Goal: Find specific page/section: Find specific page/section

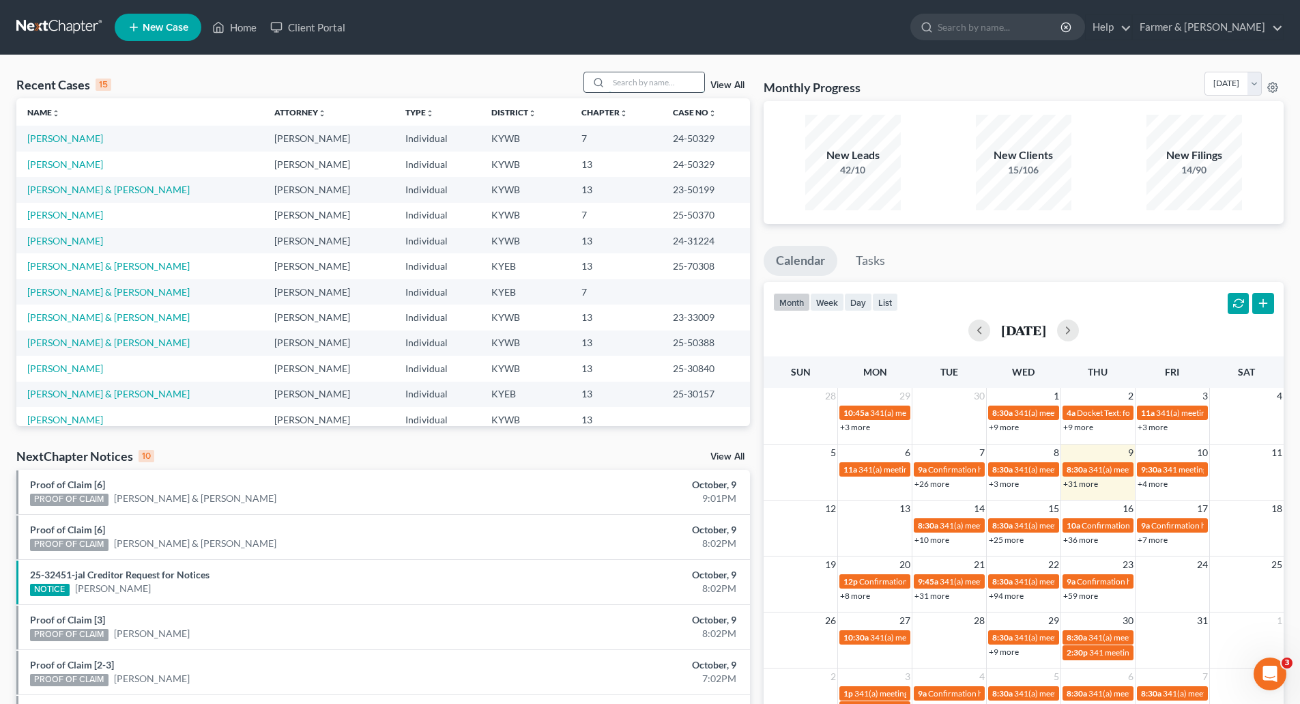
click at [631, 84] on input "search" at bounding box center [657, 82] width 96 height 20
paste input "25-31605"
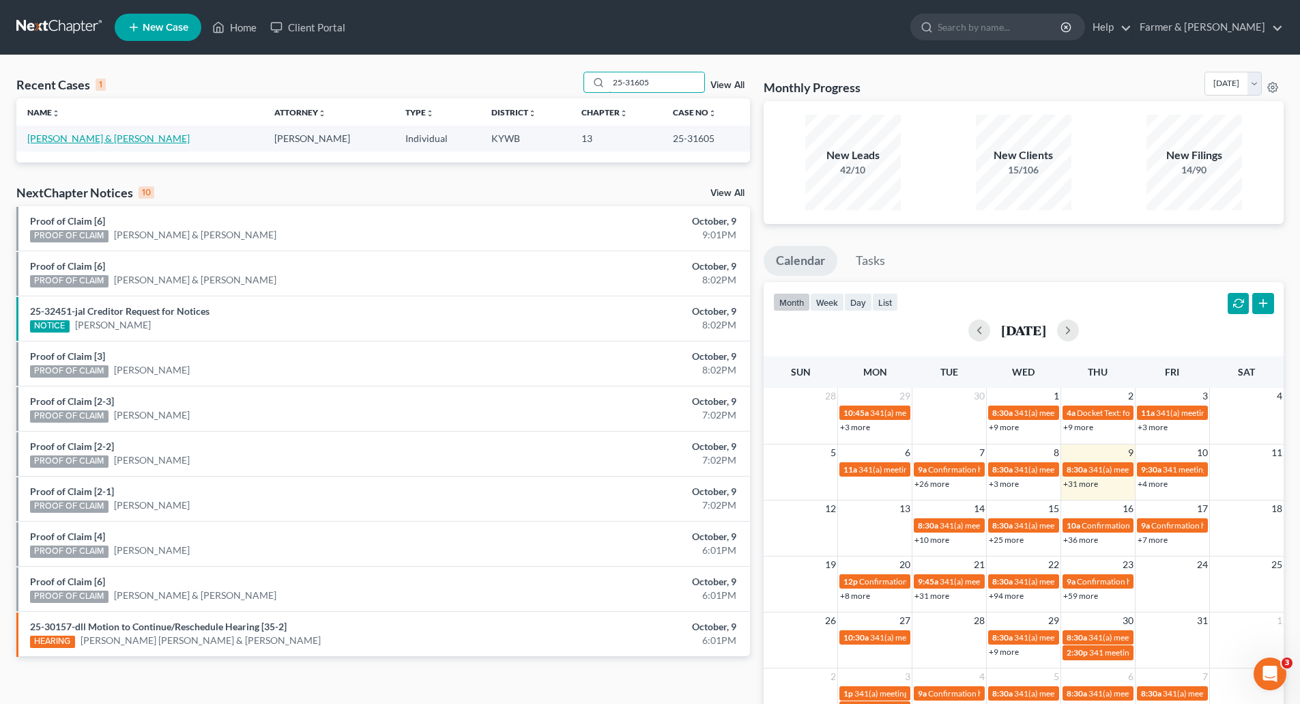
type input "25-31605"
click at [106, 143] on link "[PERSON_NAME] & [PERSON_NAME]" at bounding box center [108, 138] width 162 height 12
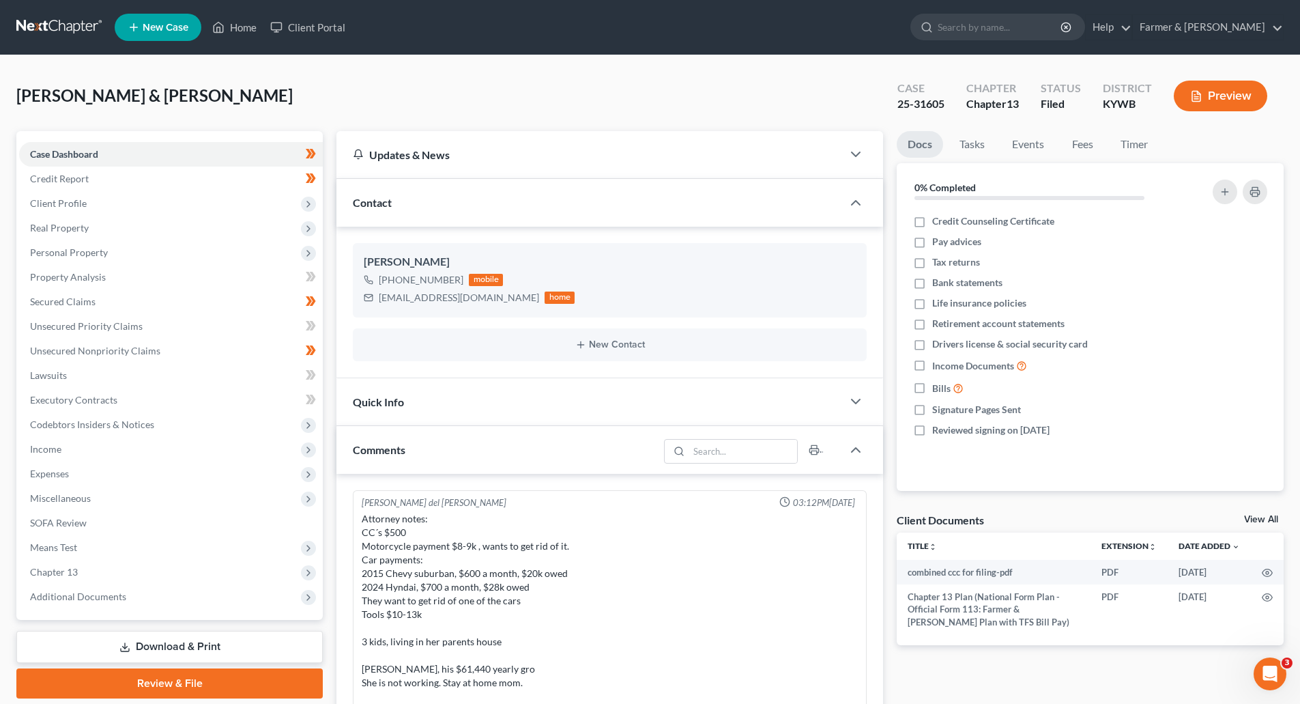
scroll to position [148, 0]
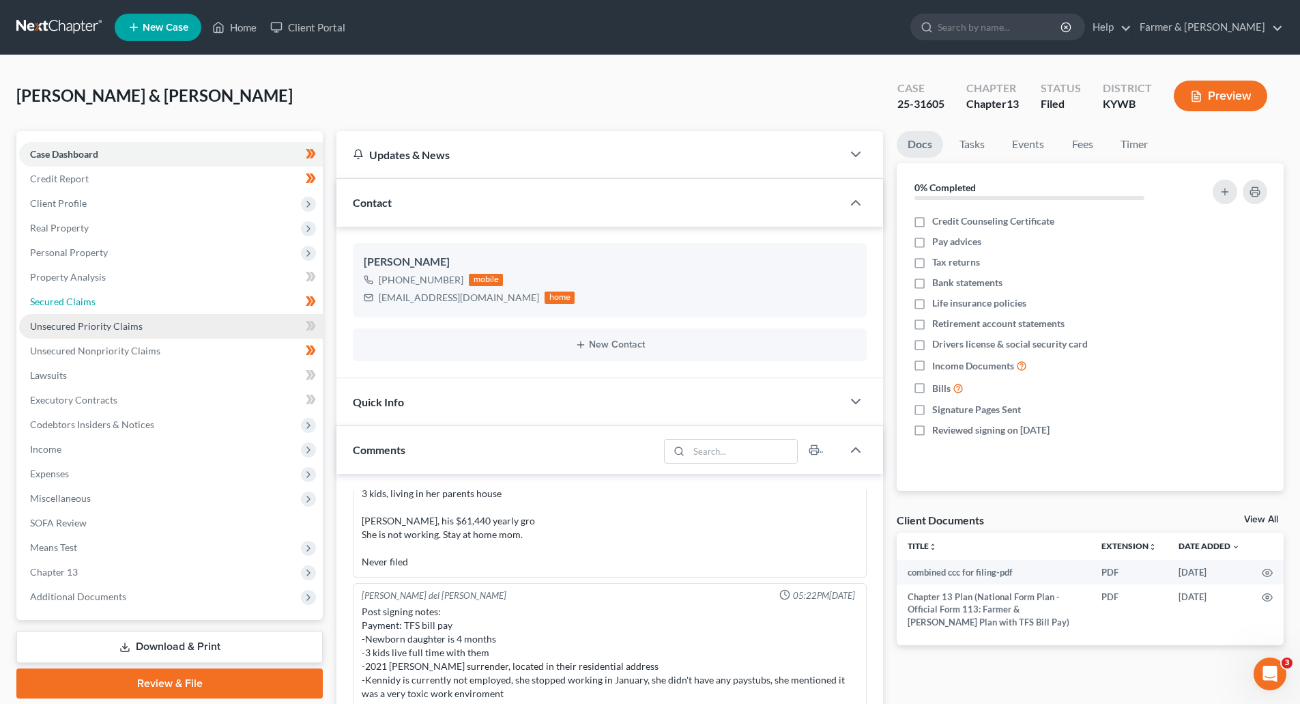
drag, startPoint x: 46, startPoint y: 313, endPoint x: 53, endPoint y: 316, distance: 7.6
click at [46, 313] on link "Secured Claims" at bounding box center [171, 301] width 304 height 25
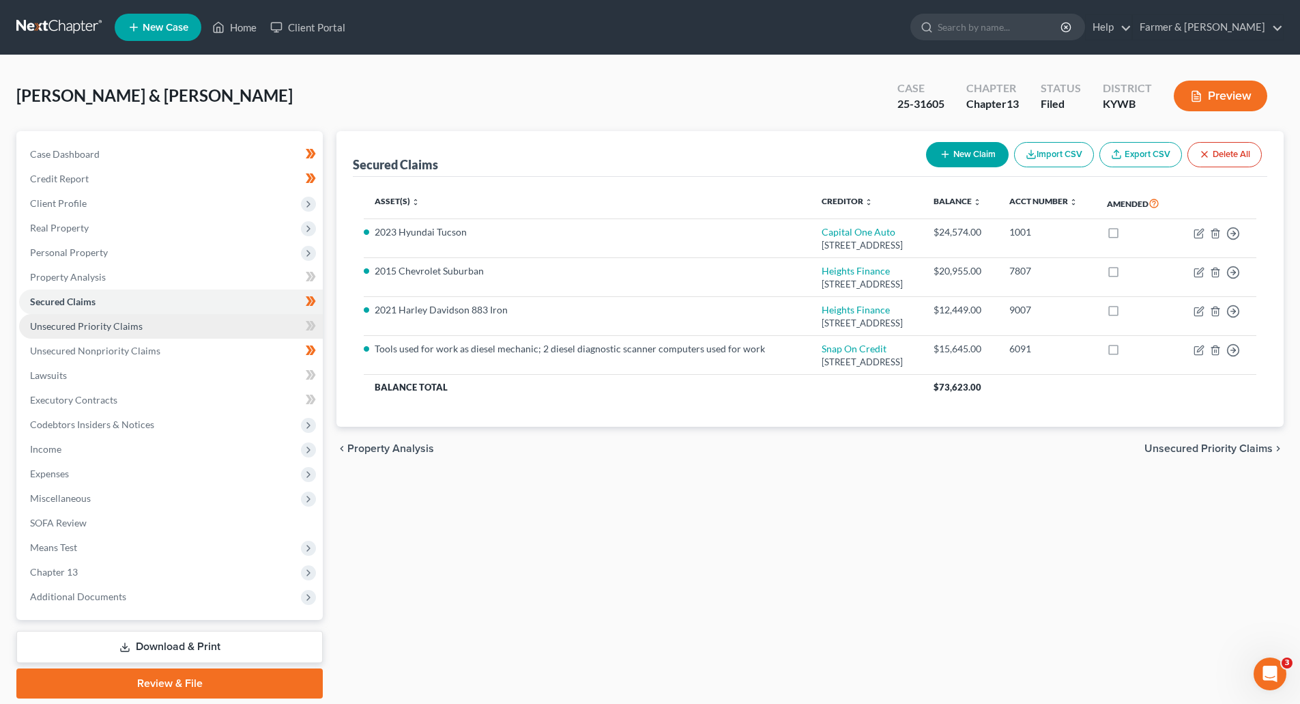
click at [72, 326] on span "Unsecured Priority Claims" at bounding box center [86, 326] width 113 height 12
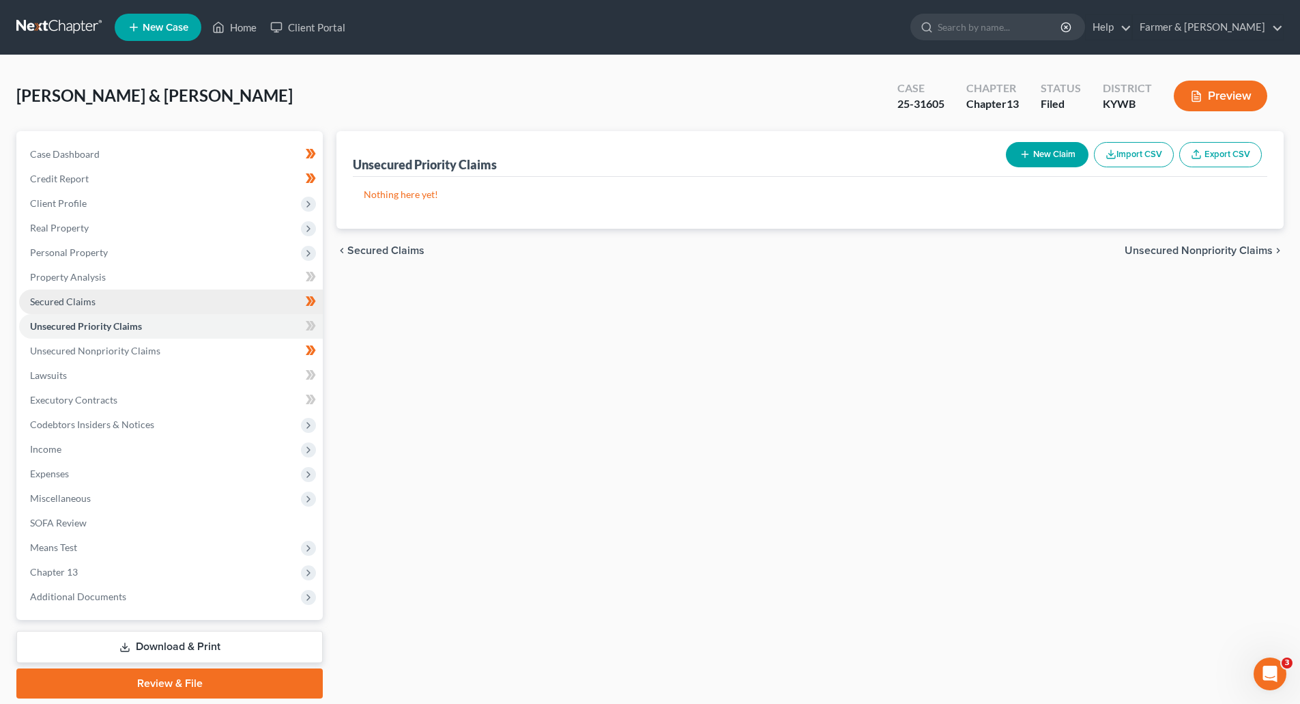
click at [63, 293] on link "Secured Claims" at bounding box center [171, 301] width 304 height 25
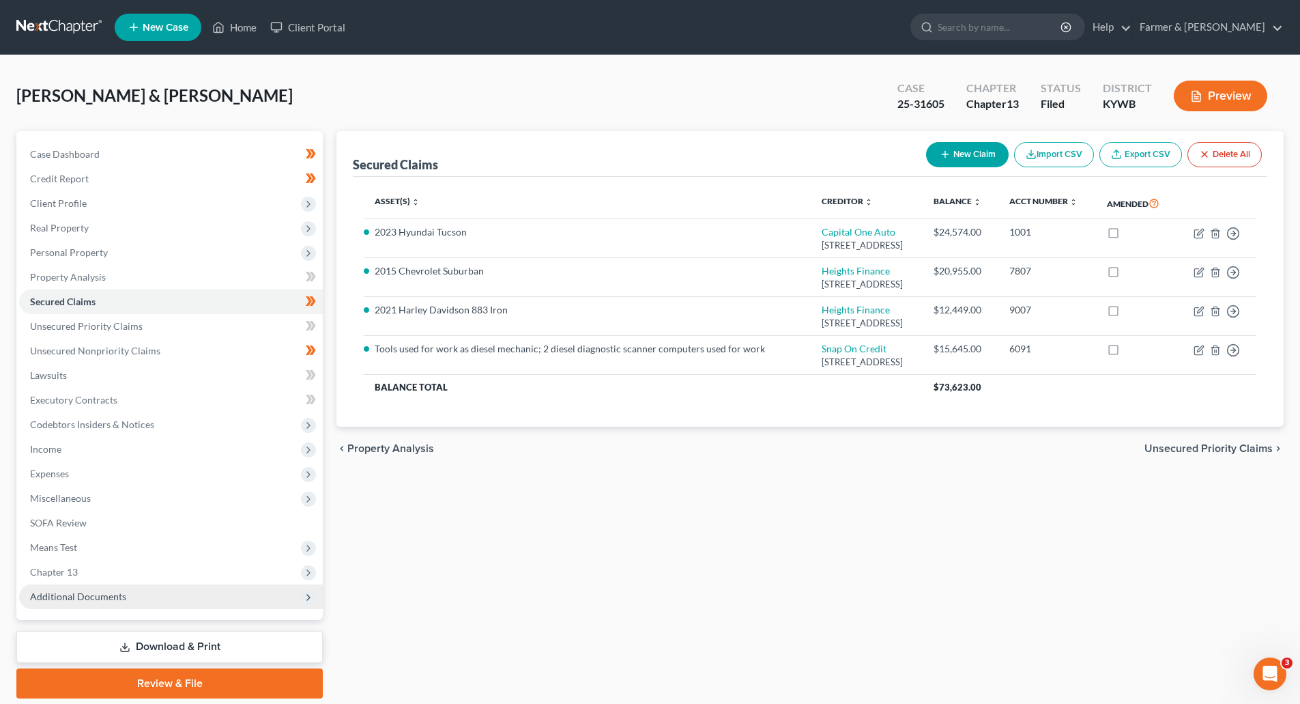
click at [66, 598] on span "Additional Documents" at bounding box center [78, 596] width 96 height 12
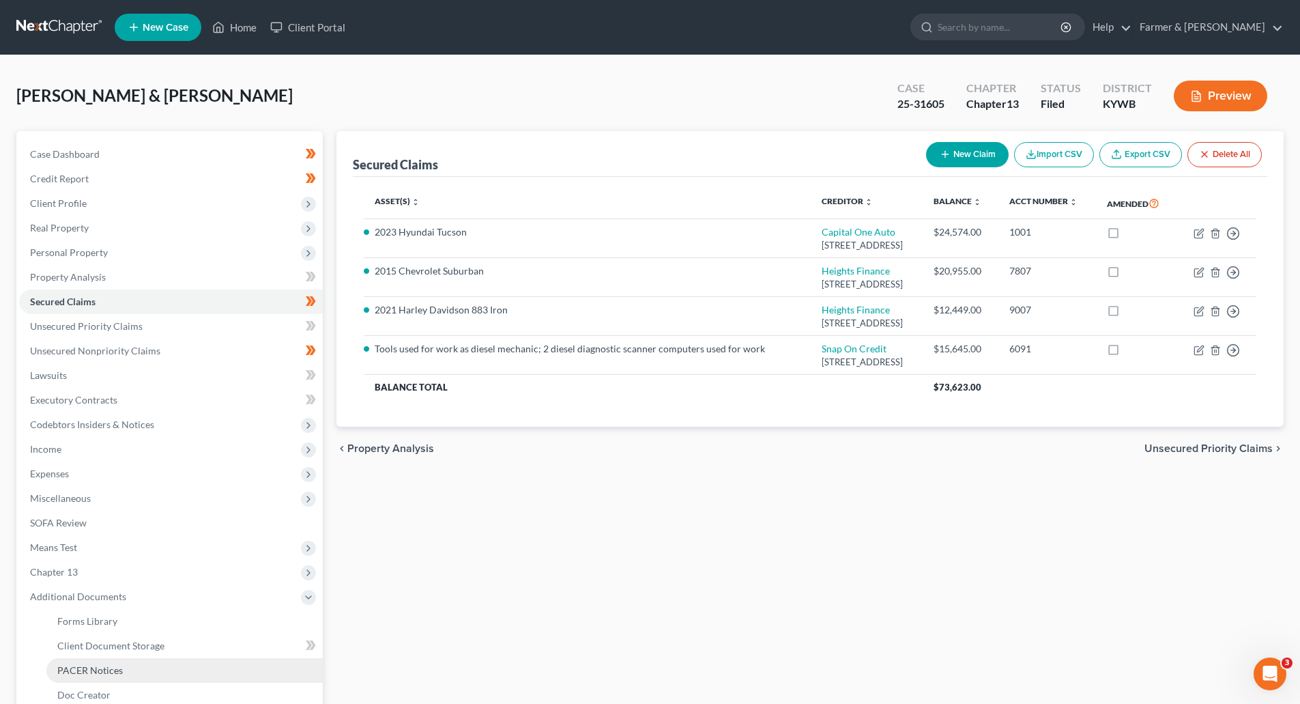
click at [99, 671] on span "PACER Notices" at bounding box center [90, 670] width 66 height 12
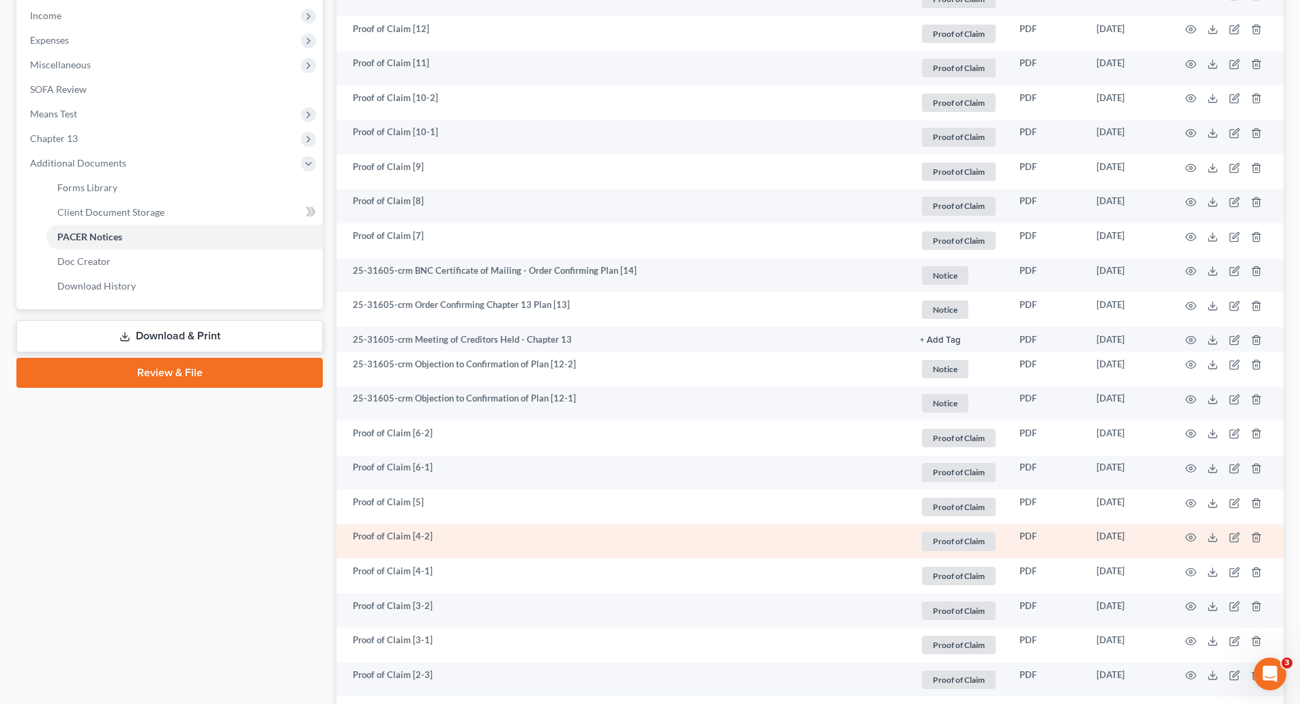
scroll to position [546, 0]
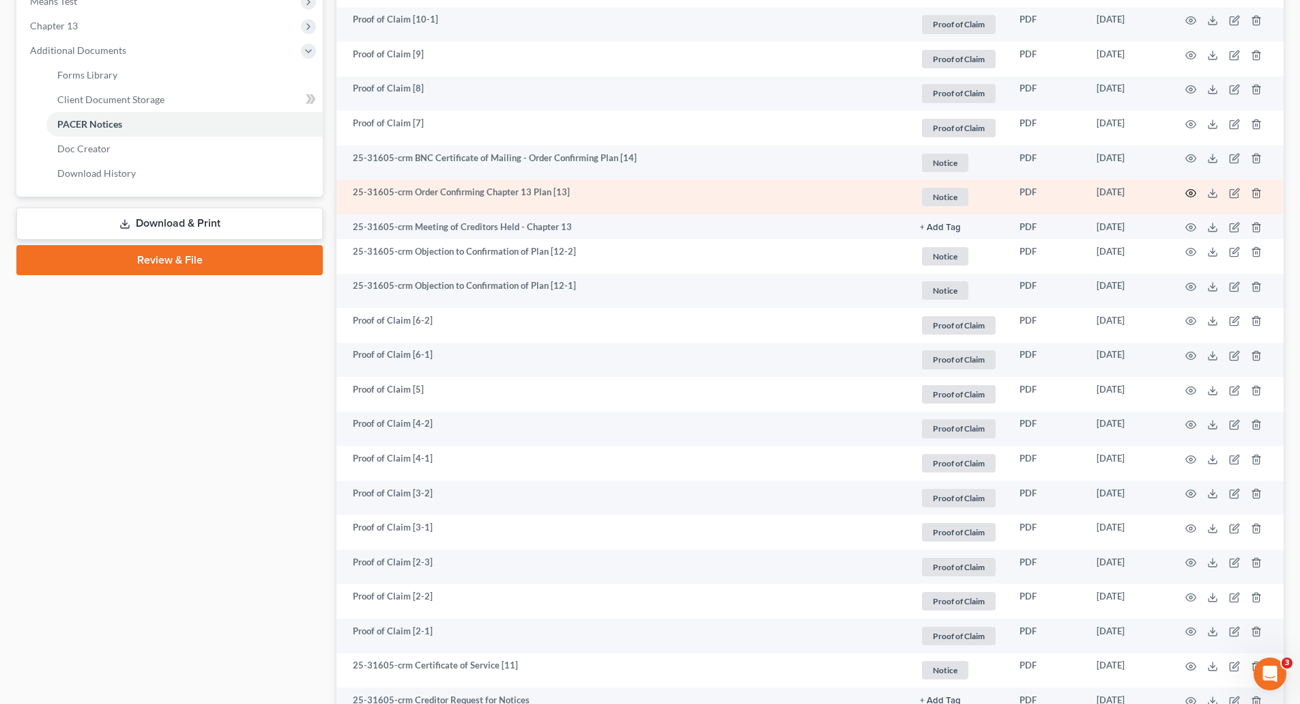
click at [1191, 194] on circle "button" at bounding box center [1190, 193] width 3 height 3
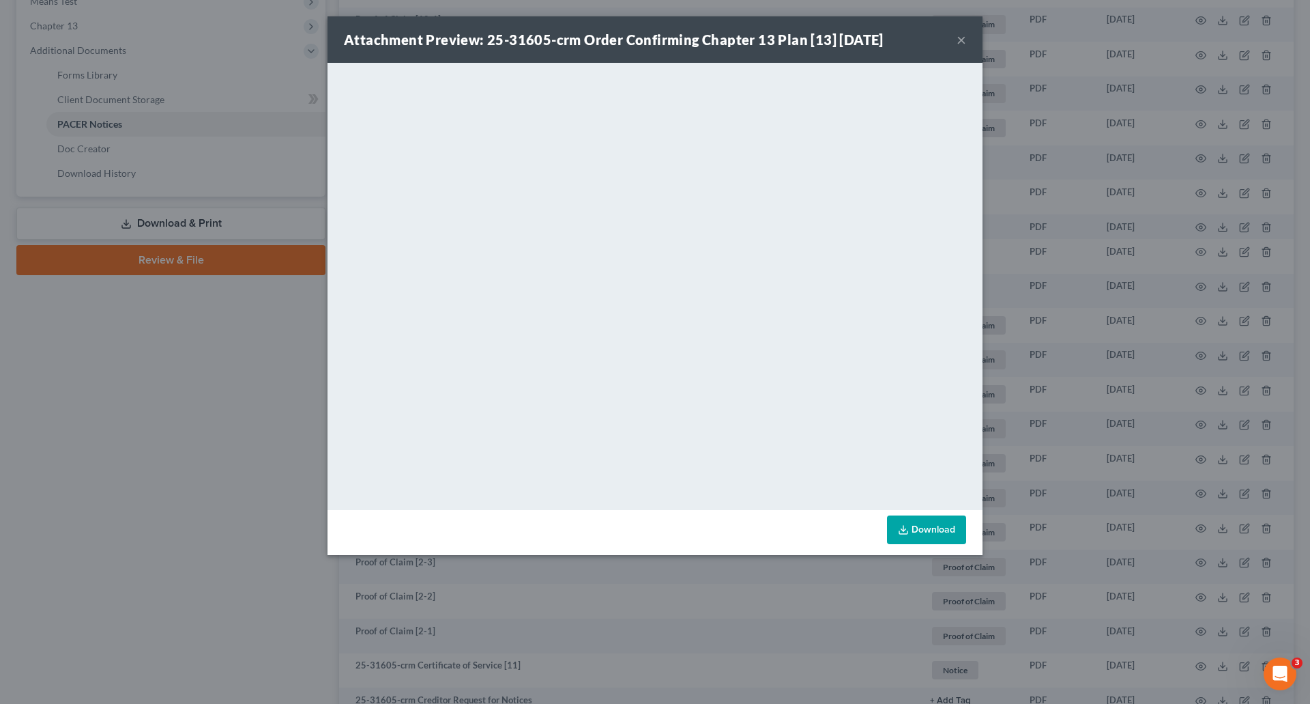
click at [960, 44] on button "×" at bounding box center [962, 39] width 10 height 16
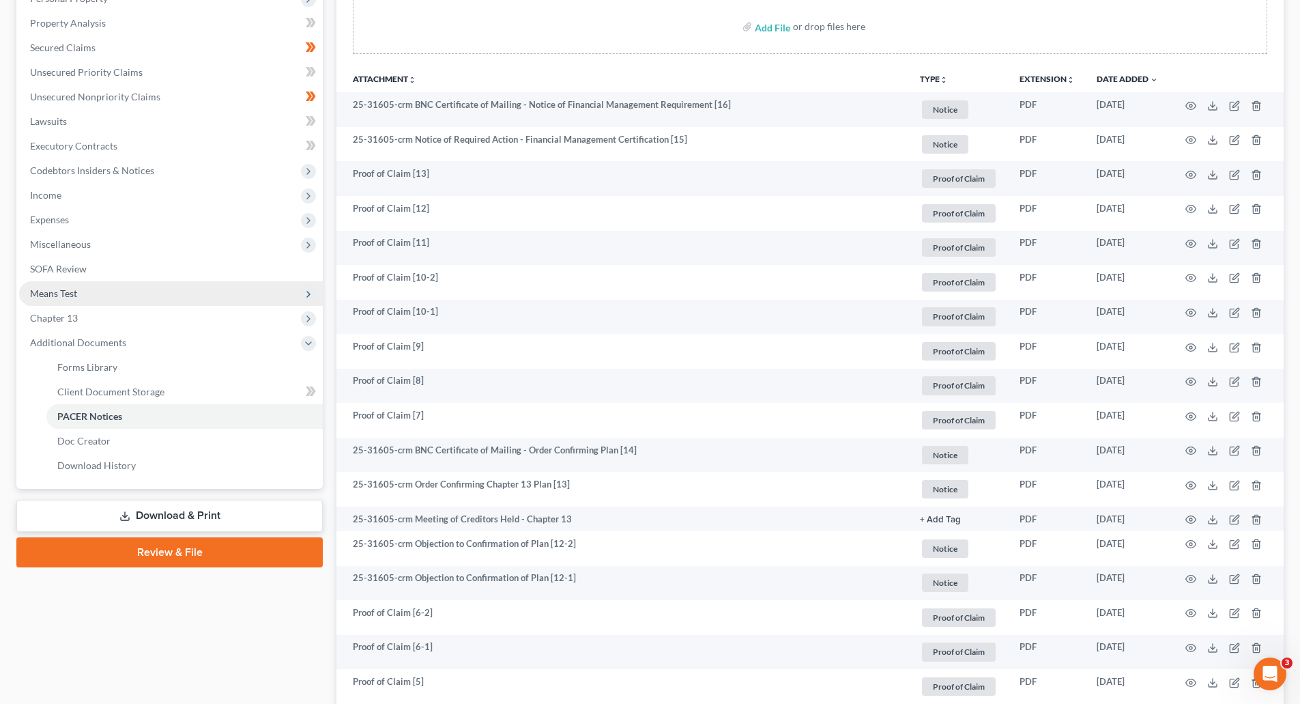
scroll to position [0, 0]
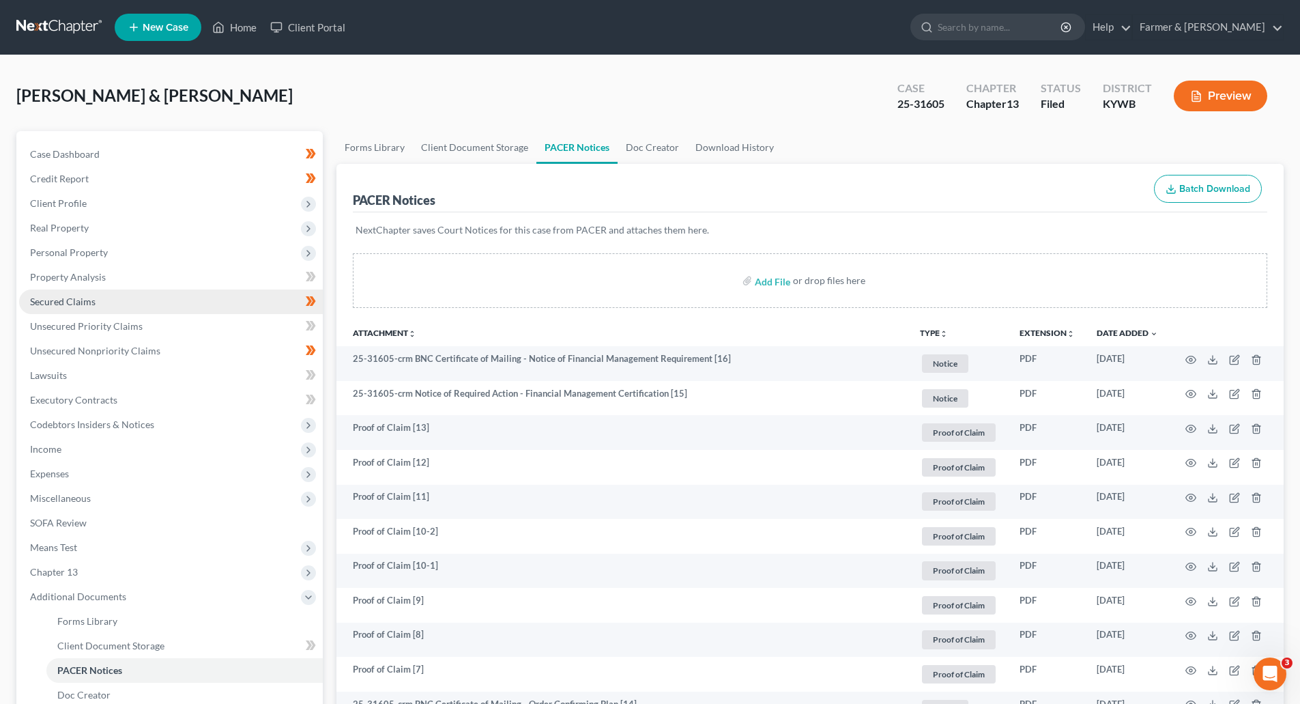
click at [65, 310] on link "Secured Claims" at bounding box center [171, 301] width 304 height 25
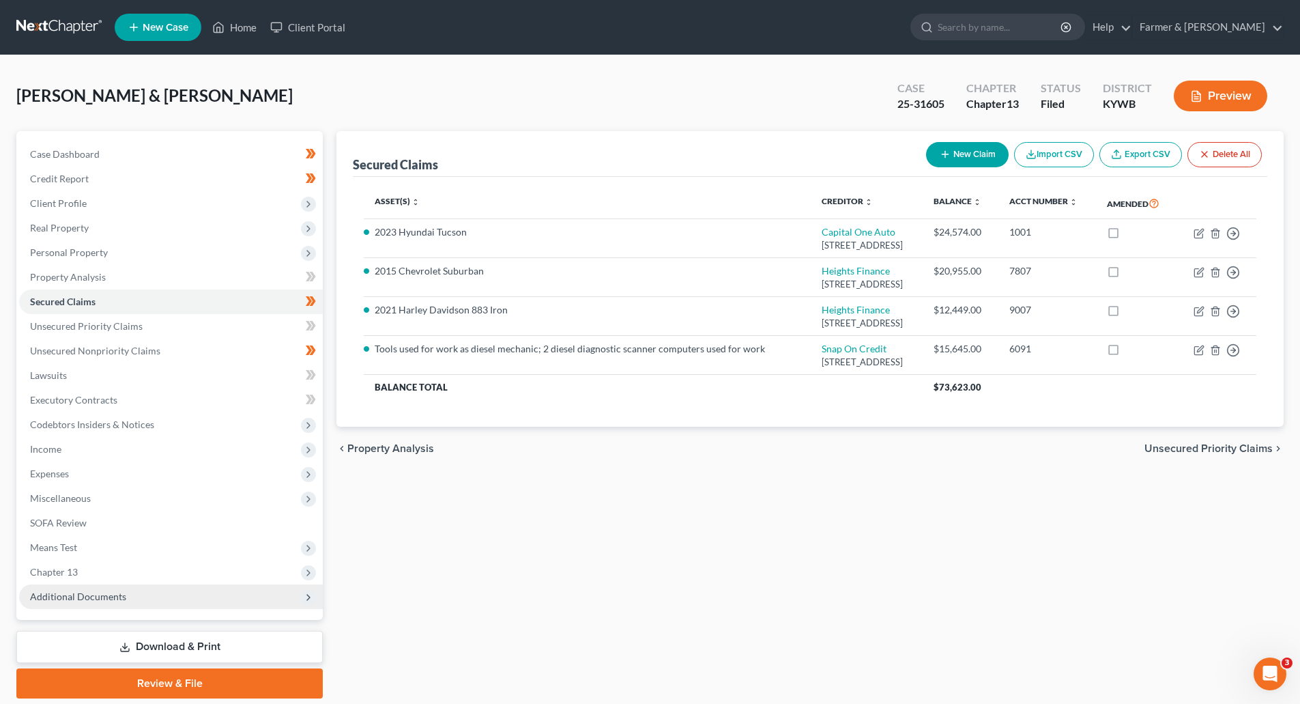
click at [109, 596] on span "Additional Documents" at bounding box center [78, 596] width 96 height 12
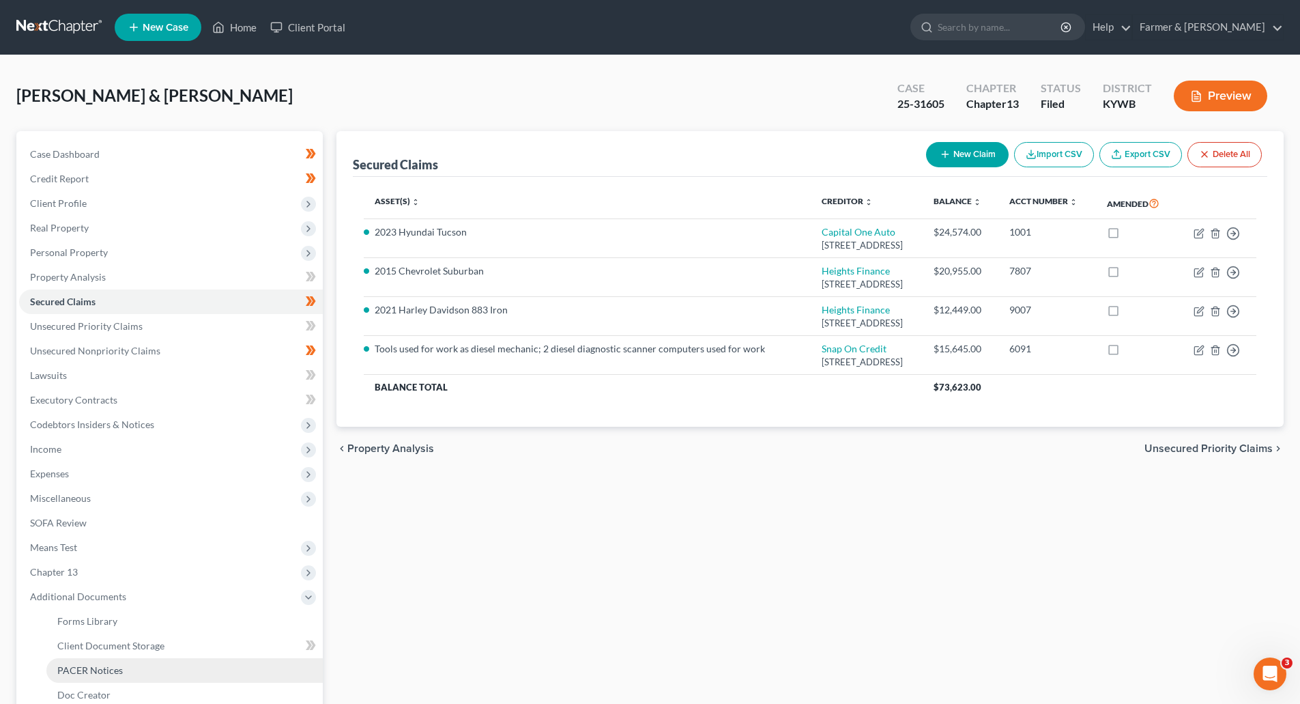
click at [123, 677] on link "PACER Notices" at bounding box center [184, 670] width 276 height 25
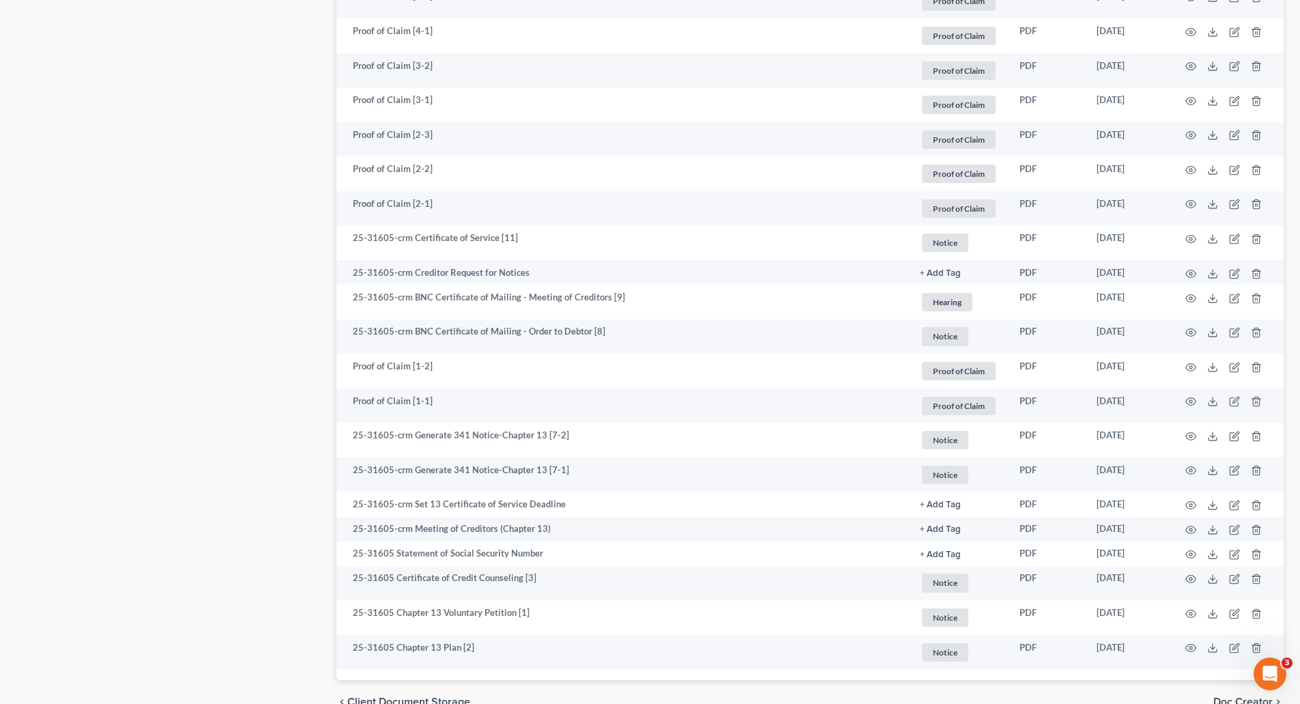
scroll to position [1045, 0]
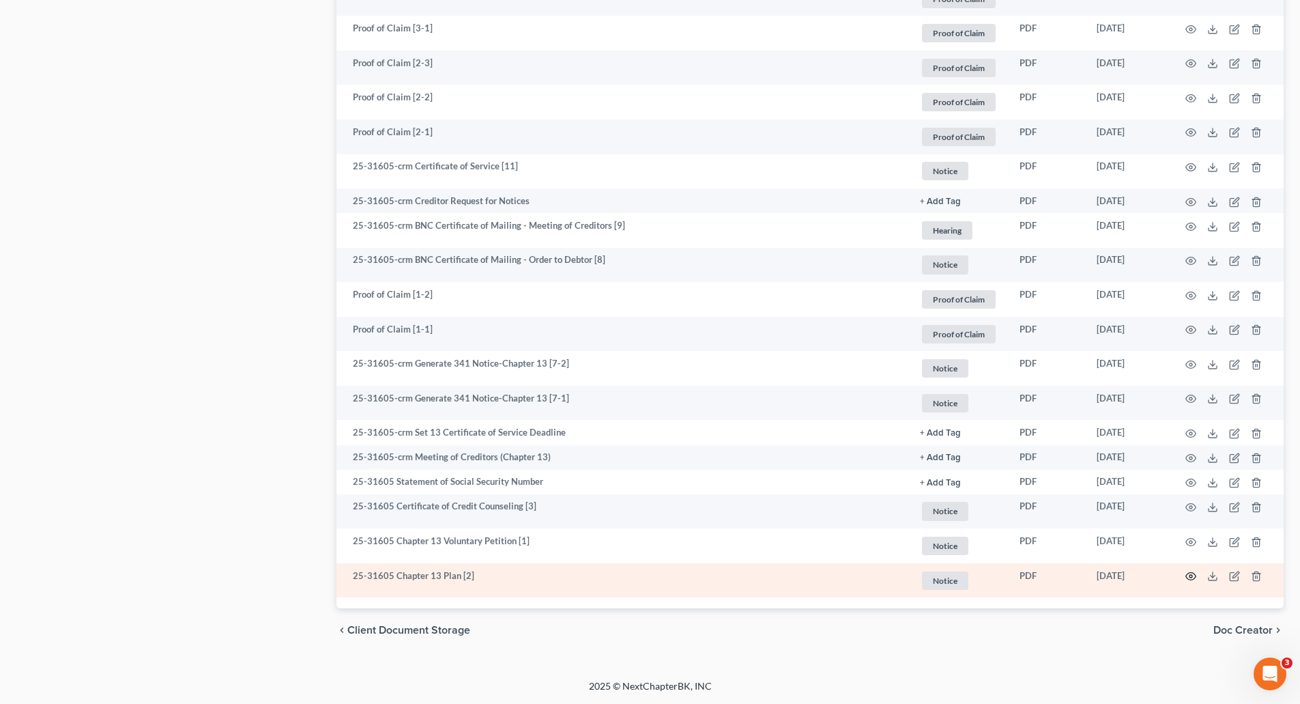
click at [1190, 575] on icon "button" at bounding box center [1190, 575] width 11 height 11
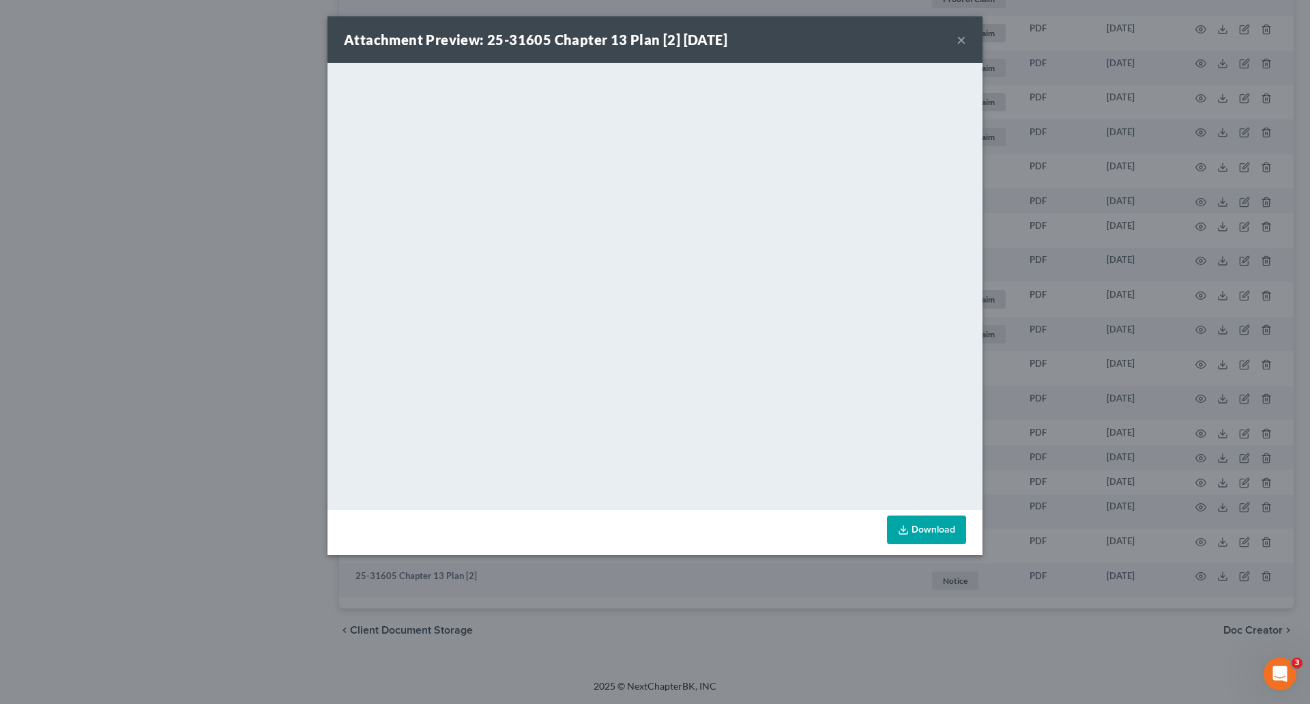
click at [961, 43] on button "×" at bounding box center [962, 39] width 10 height 16
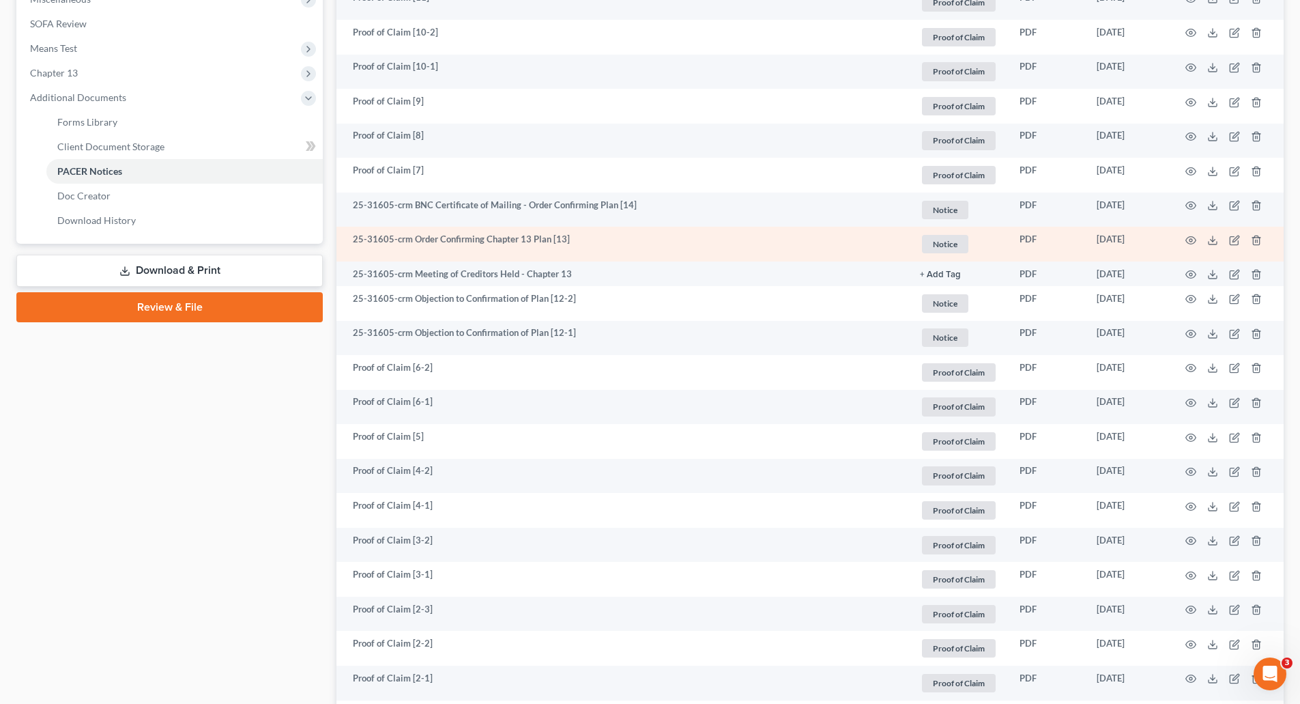
scroll to position [0, 0]
